Goal: Navigation & Orientation: Find specific page/section

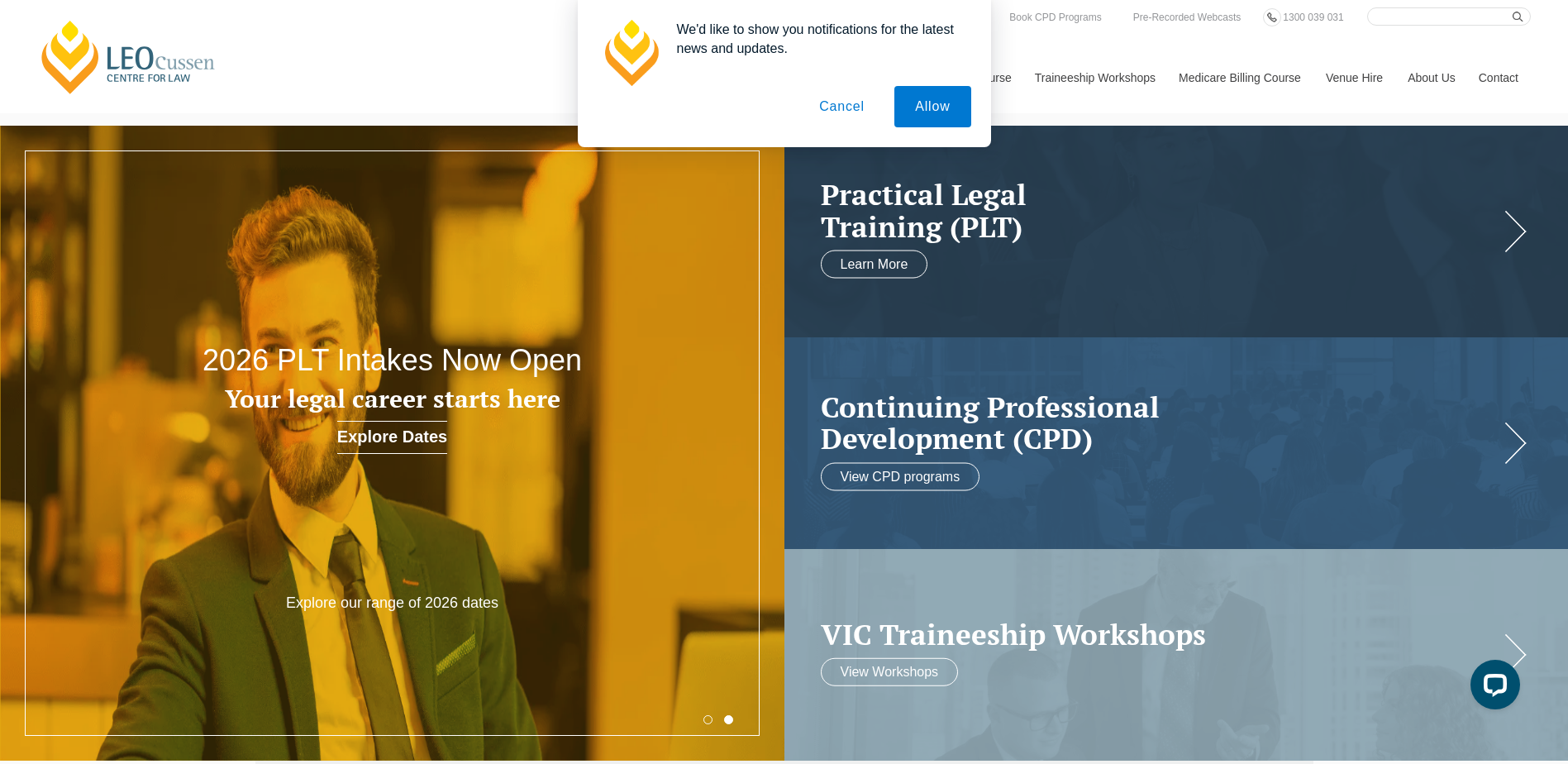
click at [858, 106] on button "Cancel" at bounding box center [842, 107] width 87 height 42
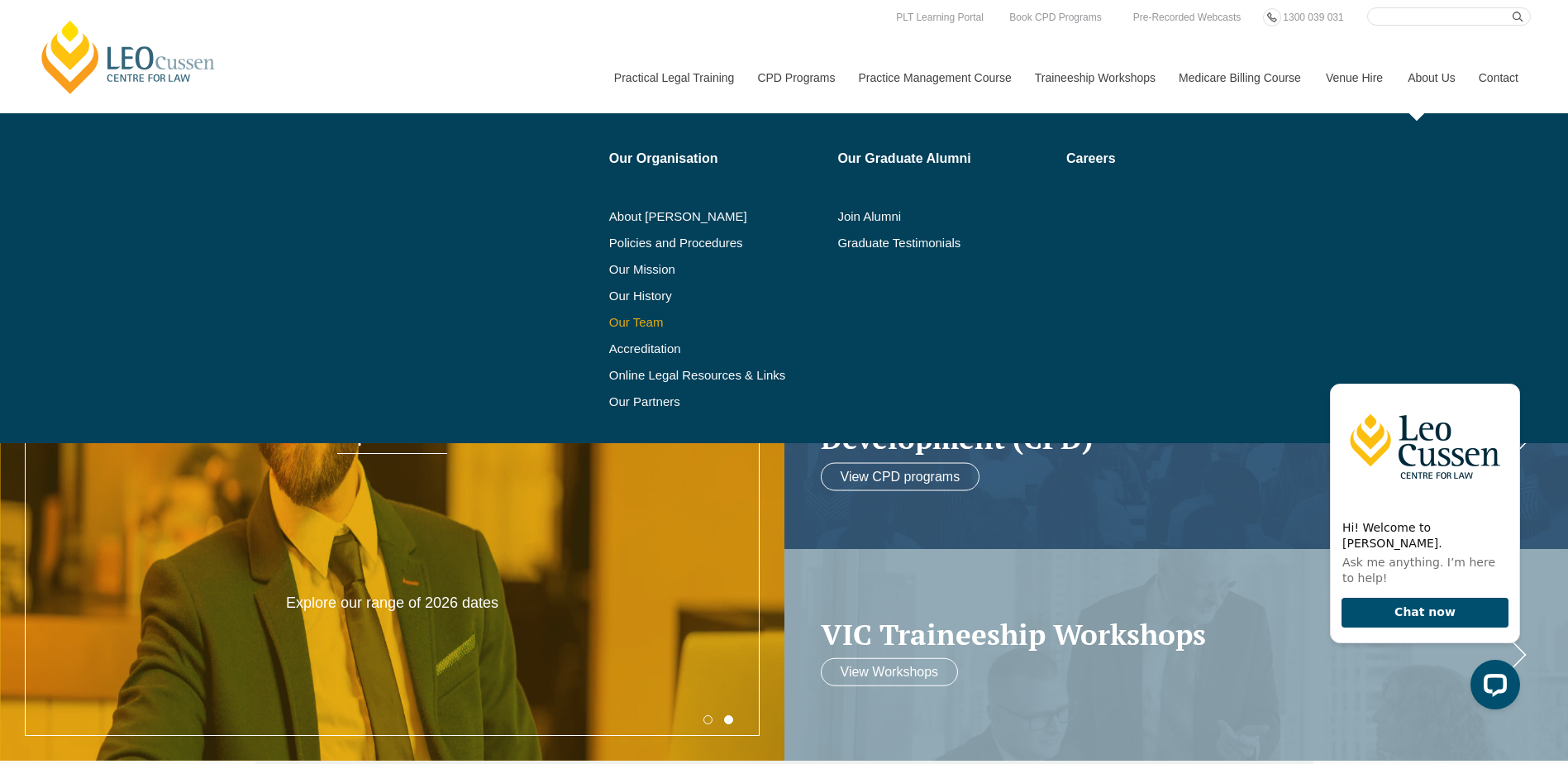
click at [637, 321] on link "Our Team" at bounding box center [718, 322] width 217 height 13
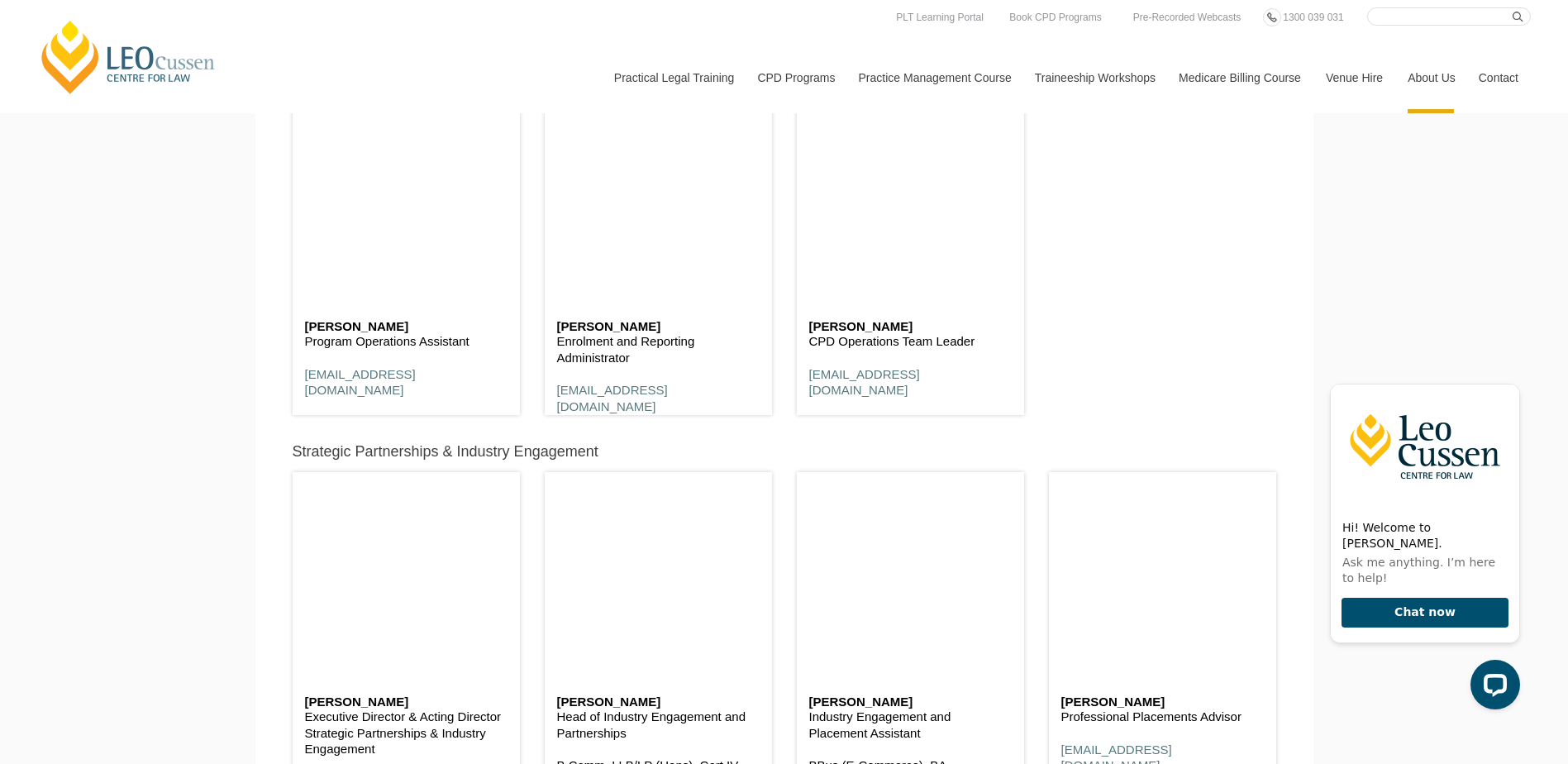
scroll to position [6120, 0]
